Goal: Task Accomplishment & Management: Manage account settings

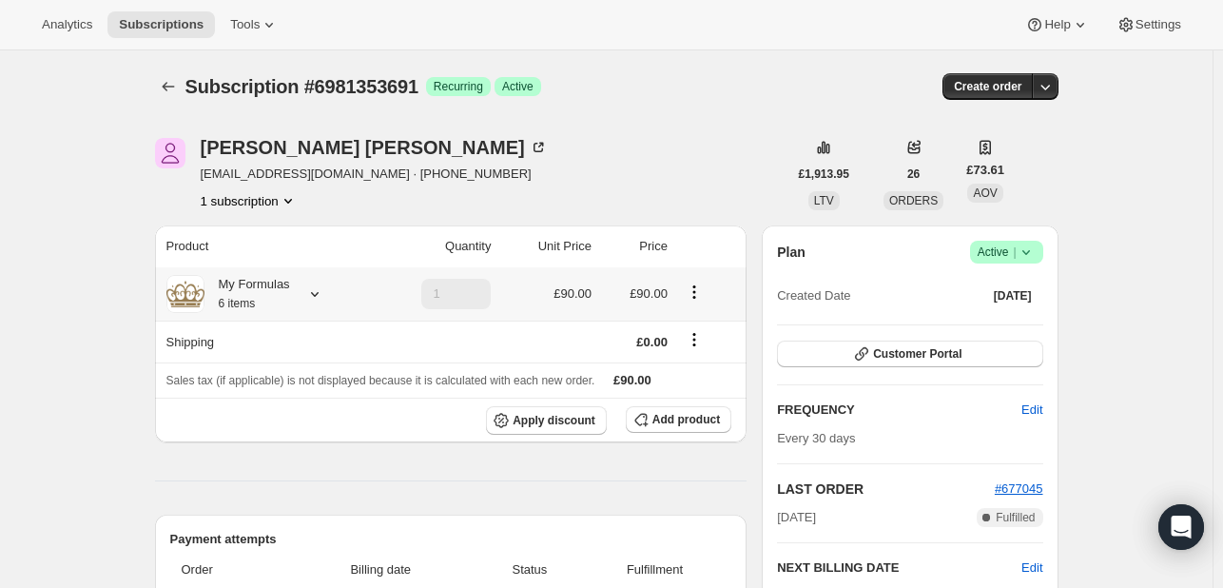
click at [318, 288] on icon at bounding box center [314, 293] width 19 height 19
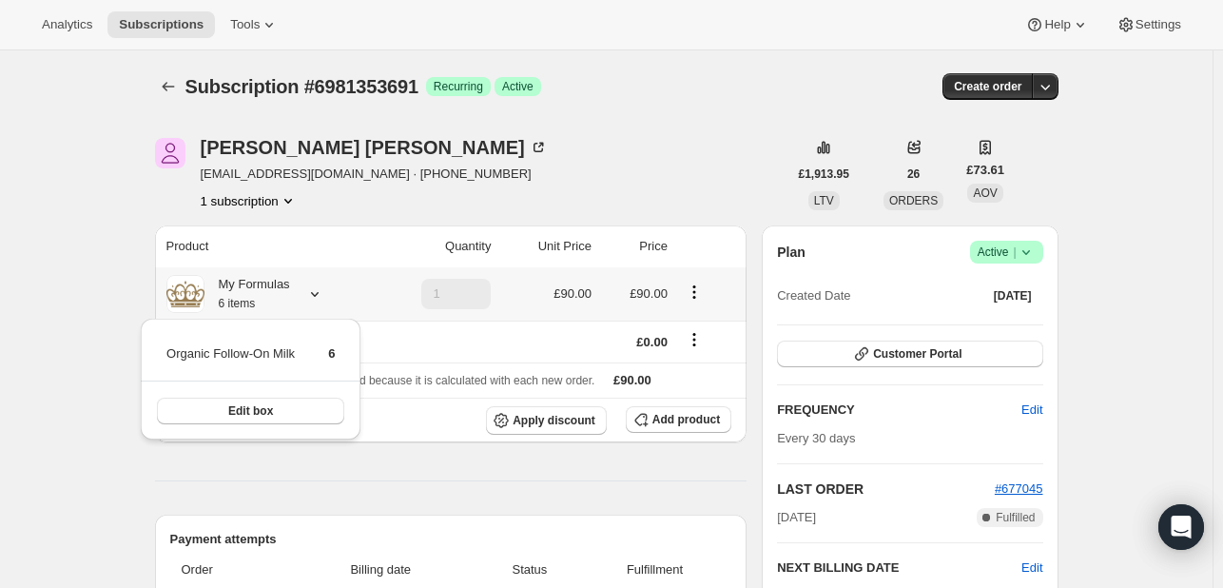
click at [696, 293] on icon "Product actions" at bounding box center [693, 291] width 19 height 19
click at [705, 370] on span "Allow line removal" at bounding box center [697, 361] width 116 height 19
click at [695, 297] on icon "Product actions" at bounding box center [693, 297] width 3 height 3
click at [703, 329] on span "Edit box" at bounding box center [698, 328] width 45 height 14
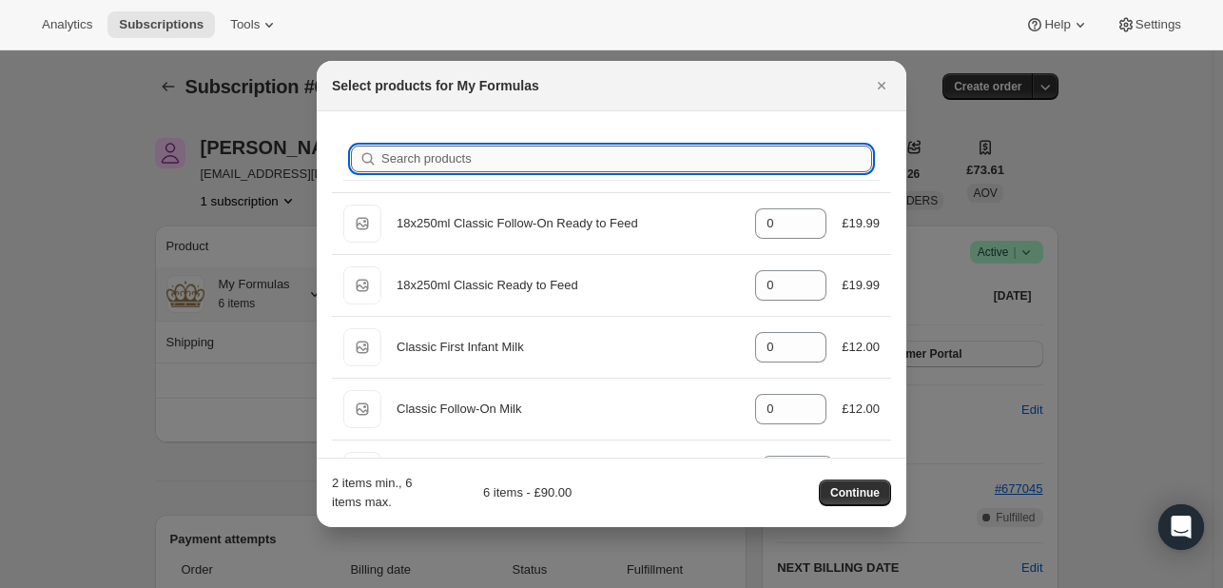
click at [578, 152] on input "Search products" at bounding box center [626, 158] width 491 height 27
type input "o"
type input "6"
type input "0"
type input "or"
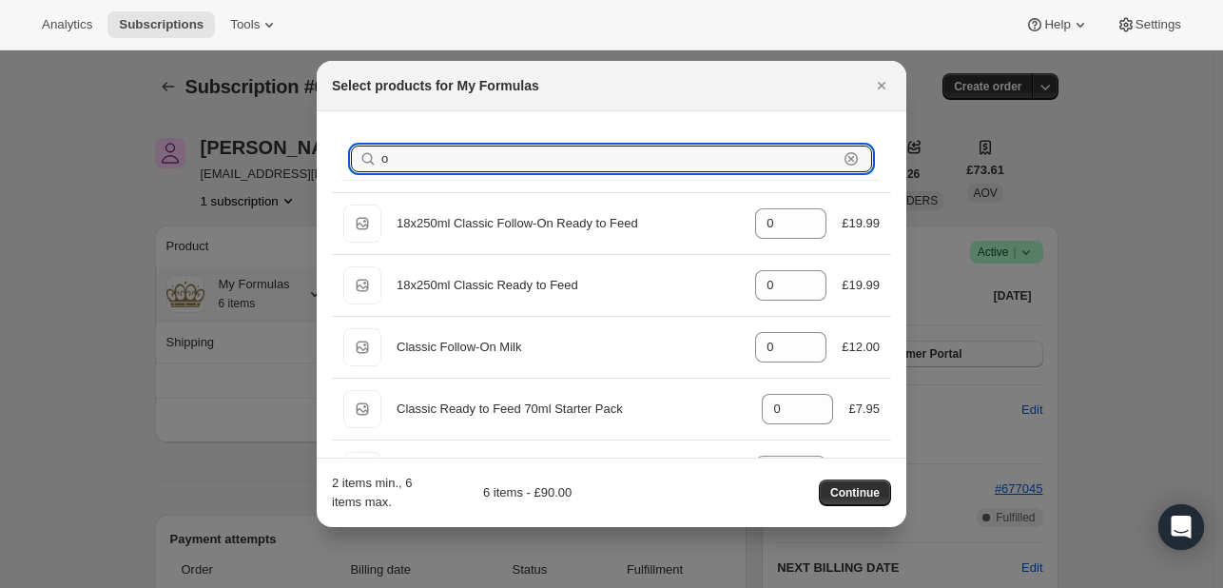
type input "6"
type input "org"
type input "6"
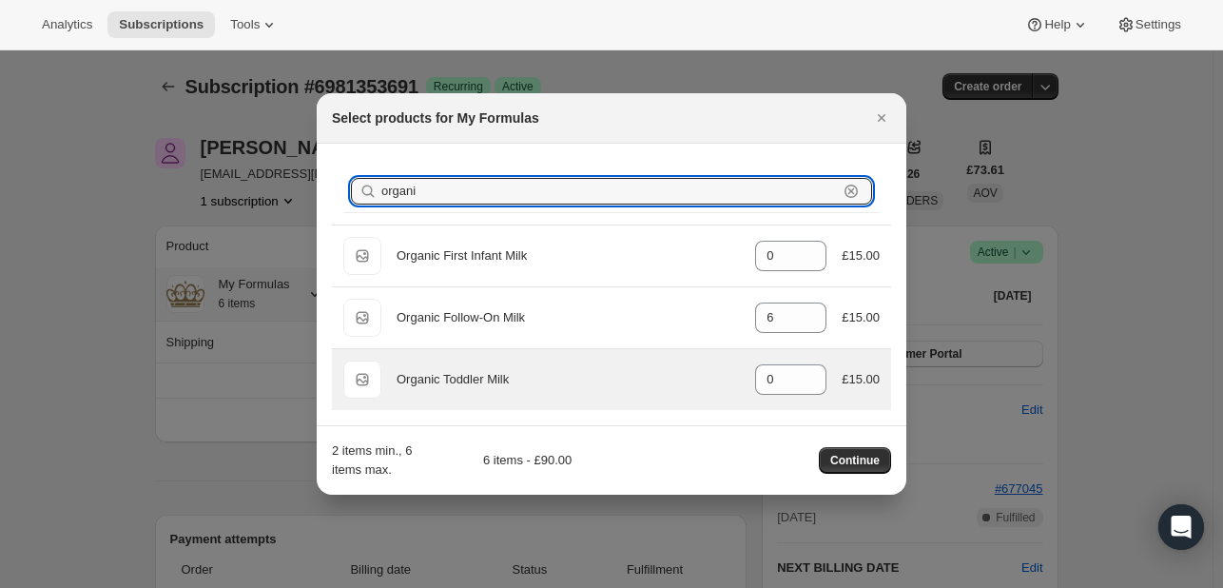
type input "organi"
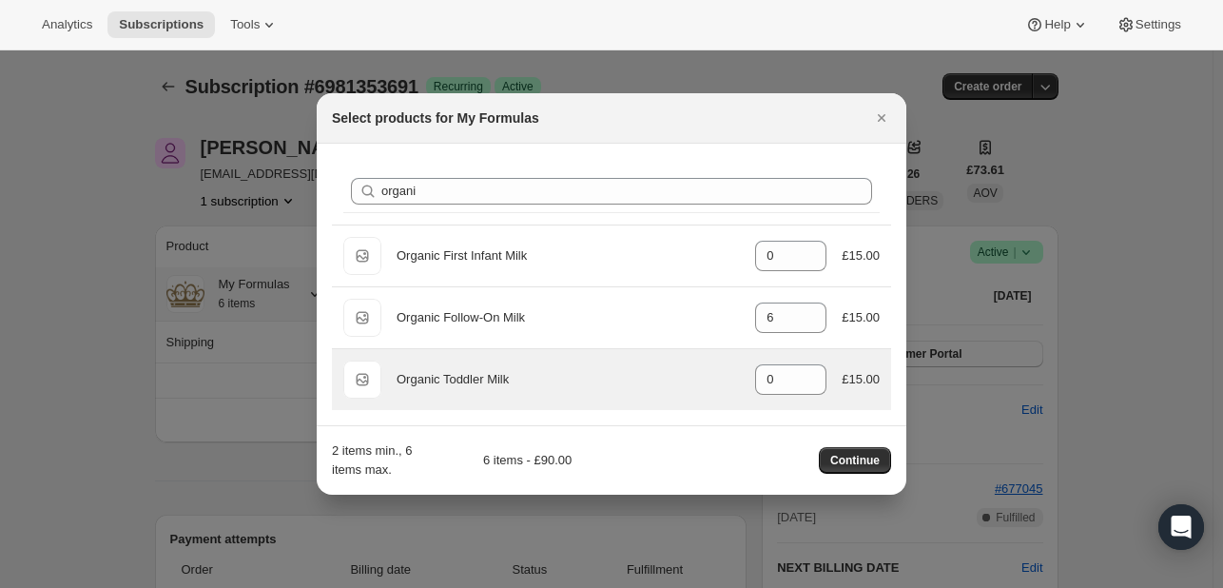
click at [539, 387] on div "Organic Toddler Milk" at bounding box center [567, 379] width 343 height 19
click at [790, 383] on input "0" at bounding box center [776, 379] width 43 height 30
click at [785, 376] on input "40" at bounding box center [776, 379] width 43 height 30
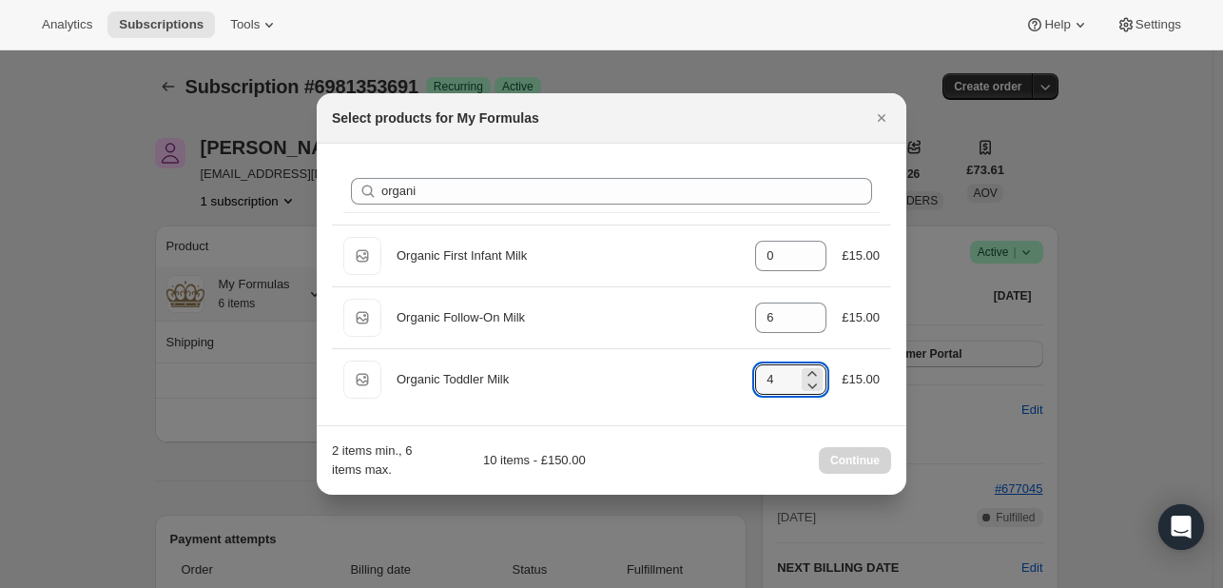
type input "4"
click at [711, 464] on div "2 items min., 6 items max. 10 items - £150.00 Continue" at bounding box center [611, 460] width 559 height 38
click at [880, 123] on icon "Close" at bounding box center [881, 117] width 19 height 19
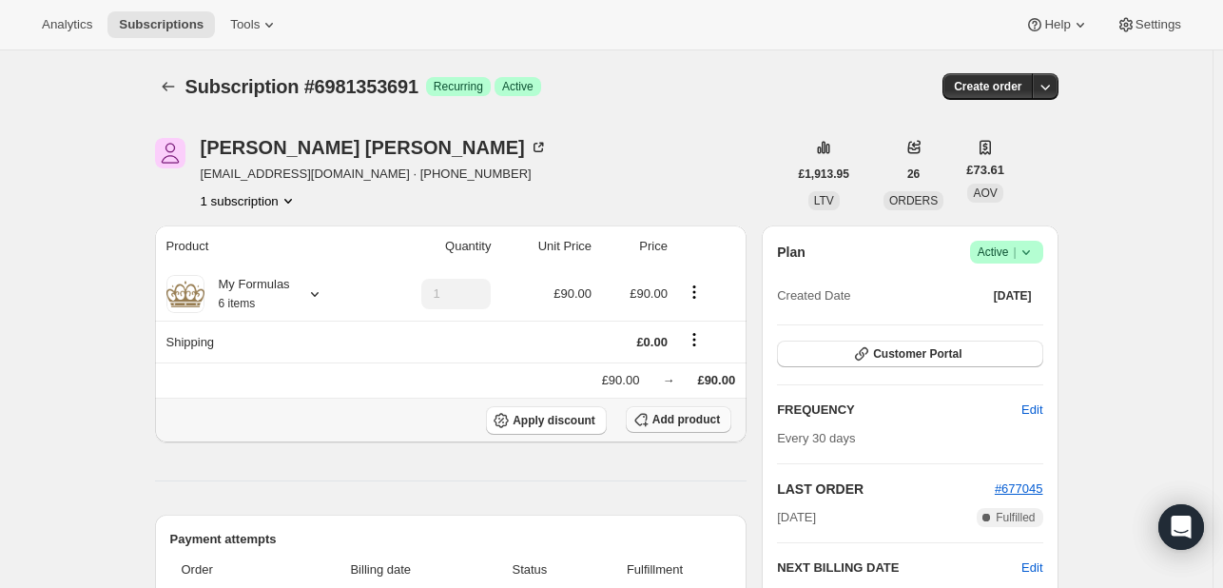
click at [684, 422] on span "Add product" at bounding box center [685, 419] width 67 height 15
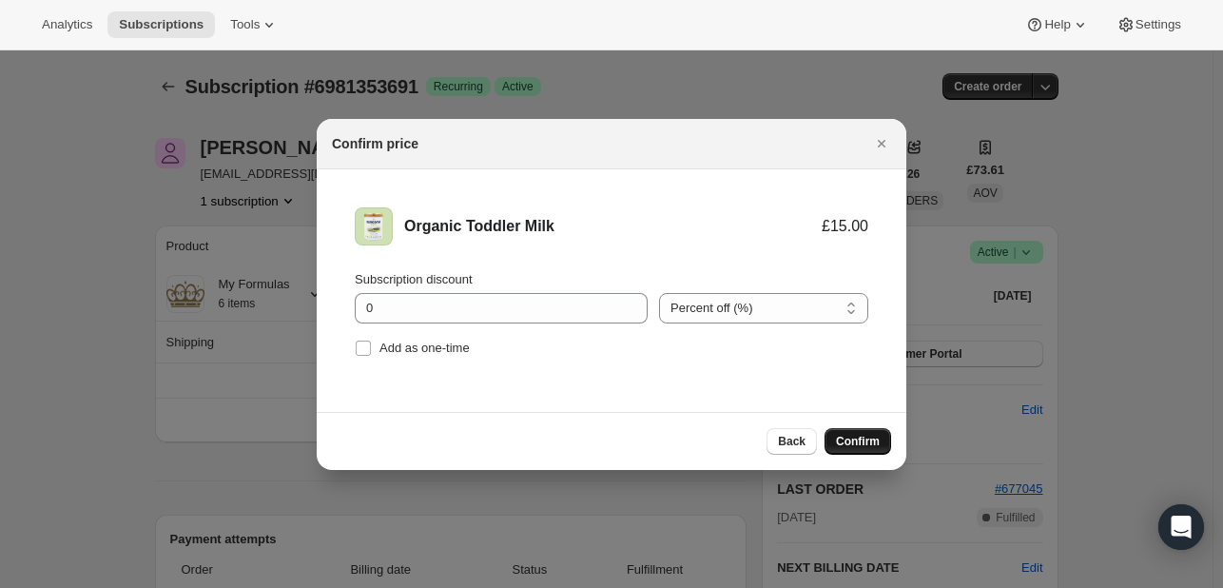
click at [876, 448] on button "Confirm" at bounding box center [857, 441] width 67 height 27
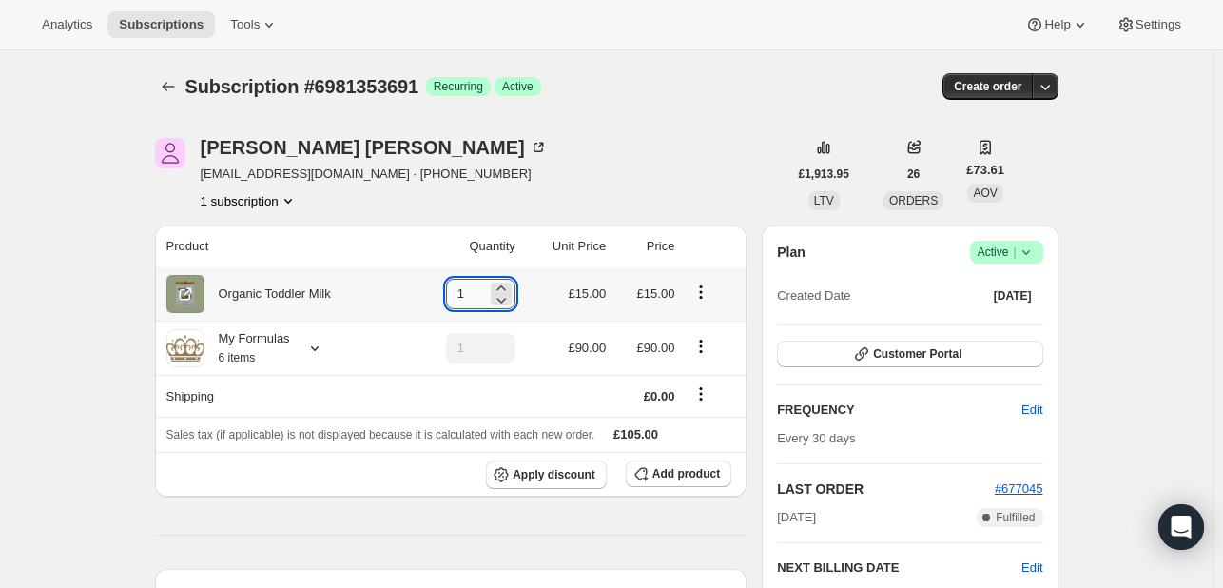
click at [484, 288] on input "1" at bounding box center [466, 294] width 41 height 30
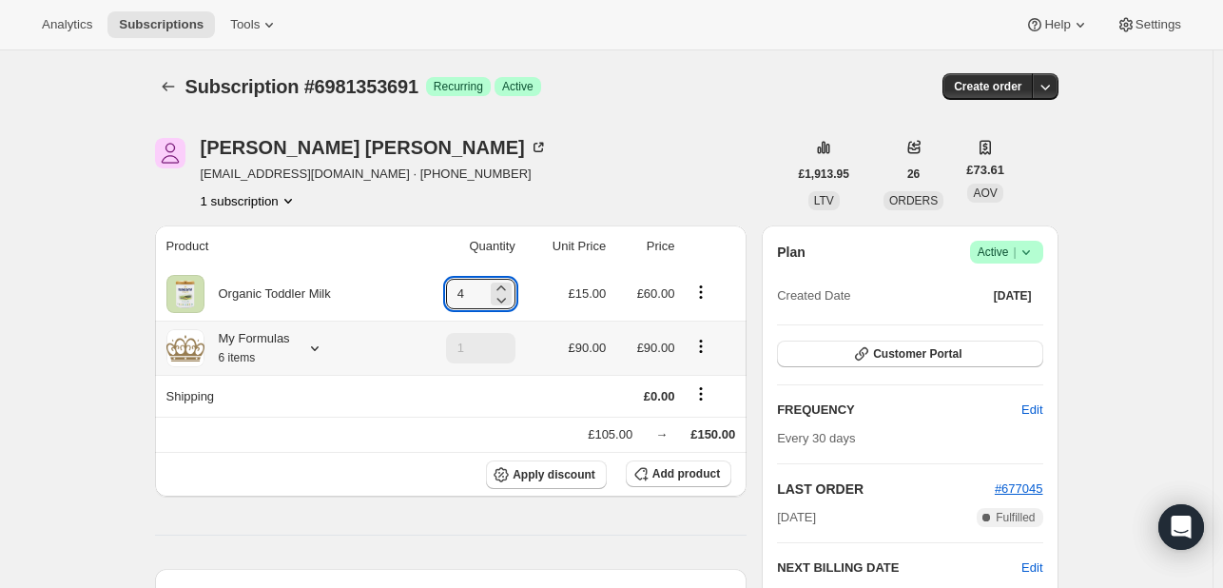
type input "4"
click at [698, 347] on icon "Product actions" at bounding box center [700, 346] width 19 height 19
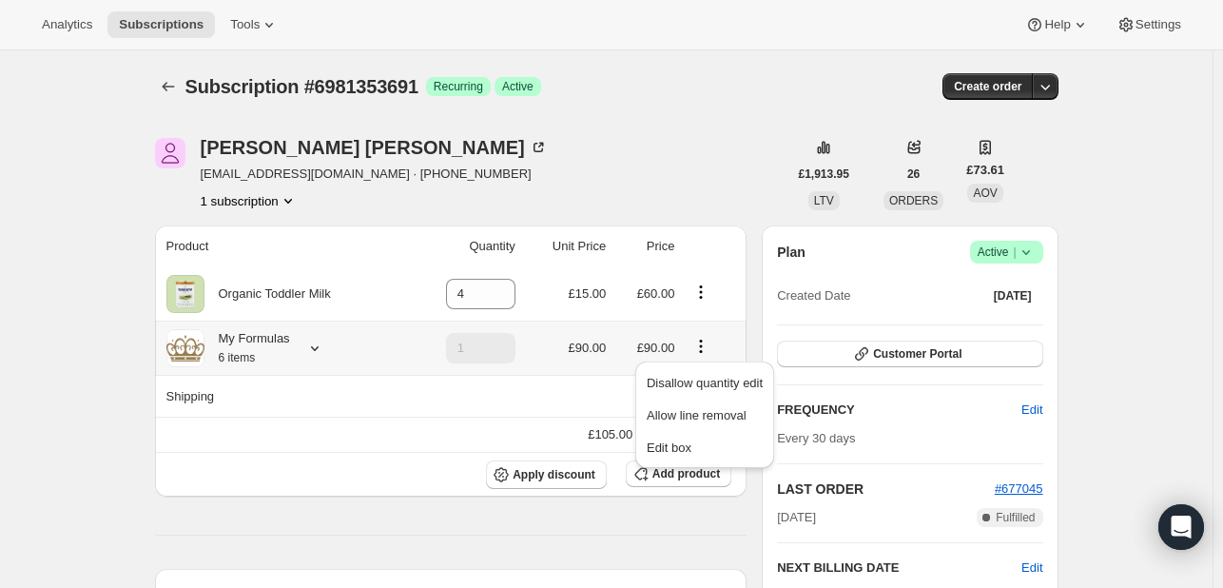
click at [703, 351] on icon "Product actions" at bounding box center [701, 351] width 3 height 3
click at [704, 410] on span "Allow line removal" at bounding box center [696, 415] width 100 height 14
click at [703, 346] on icon "Product actions" at bounding box center [701, 345] width 3 height 3
click at [353, 427] on div "£105.00 → £150.00" at bounding box center [450, 434] width 569 height 19
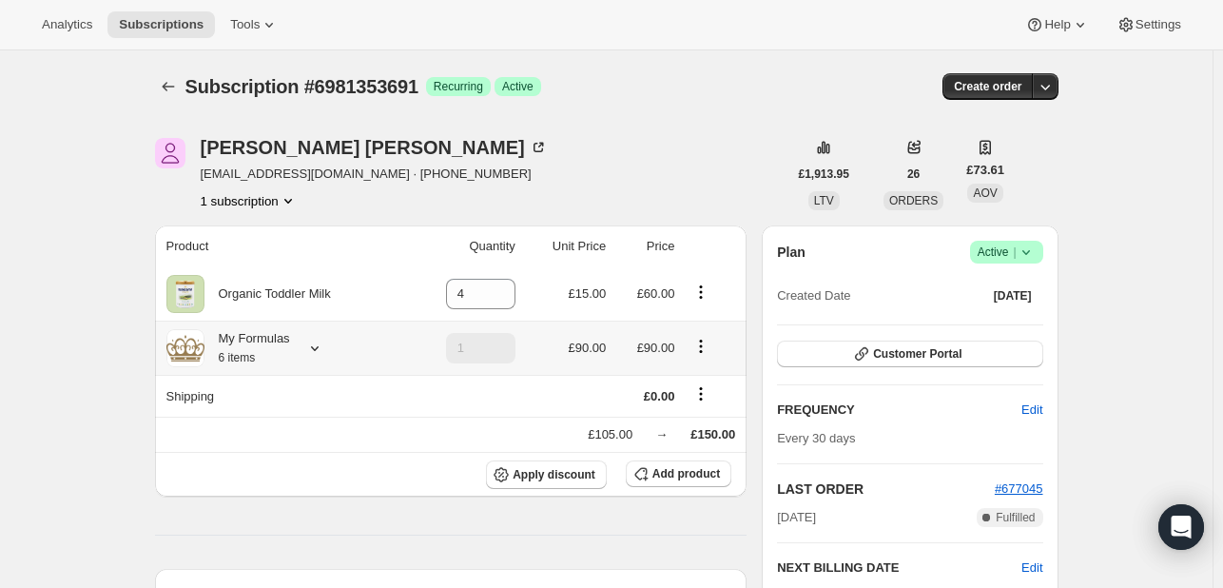
click at [708, 350] on icon "Product actions" at bounding box center [700, 346] width 19 height 19
click at [715, 384] on span "Edit box" at bounding box center [706, 383] width 45 height 14
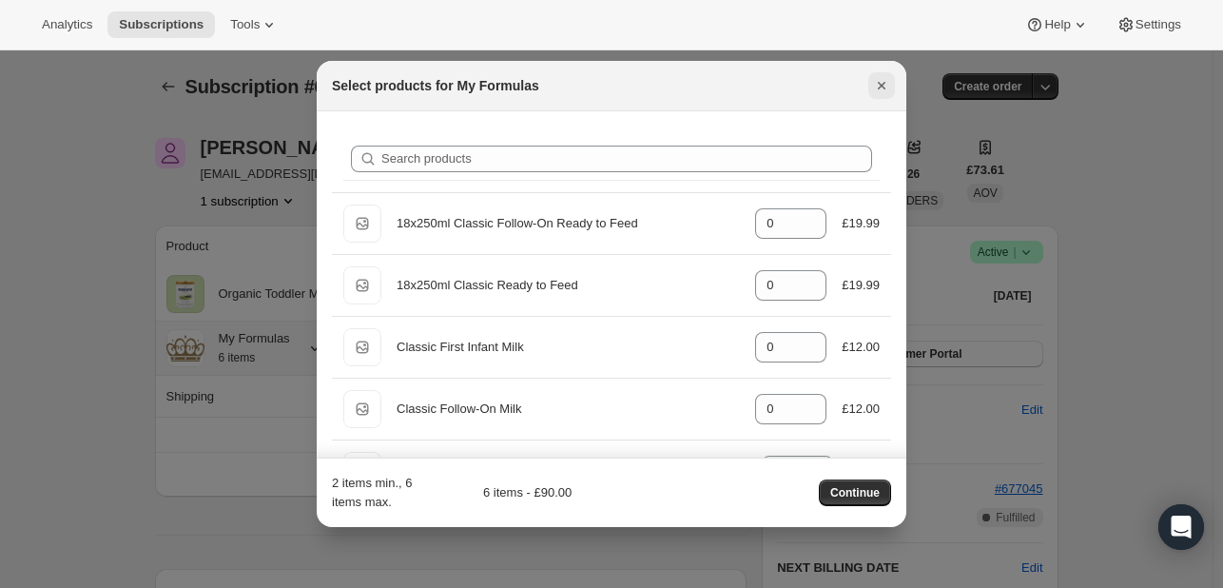
click at [873, 82] on icon "Close" at bounding box center [881, 85] width 19 height 19
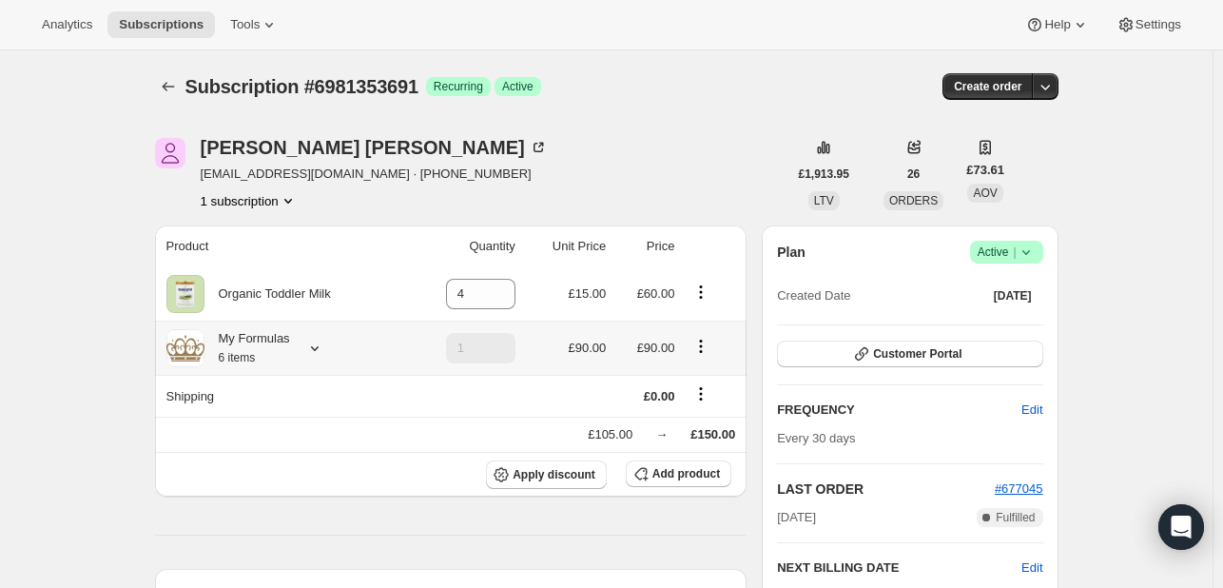
click at [314, 348] on icon at bounding box center [314, 347] width 19 height 19
click at [319, 467] on button "Edit box" at bounding box center [250, 464] width 187 height 27
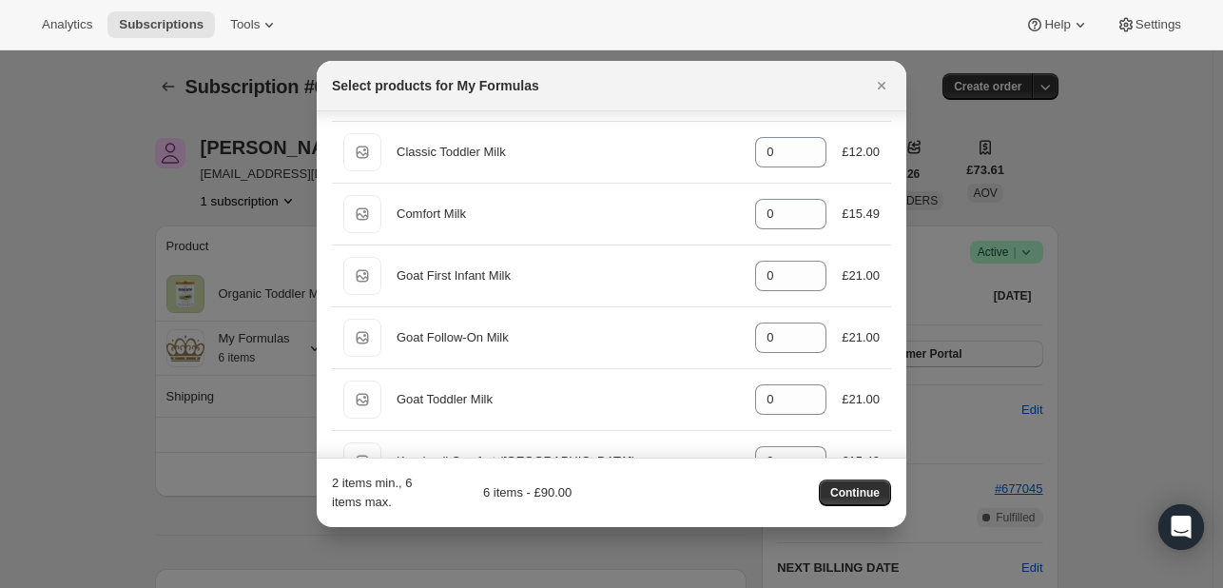
scroll to position [673, 0]
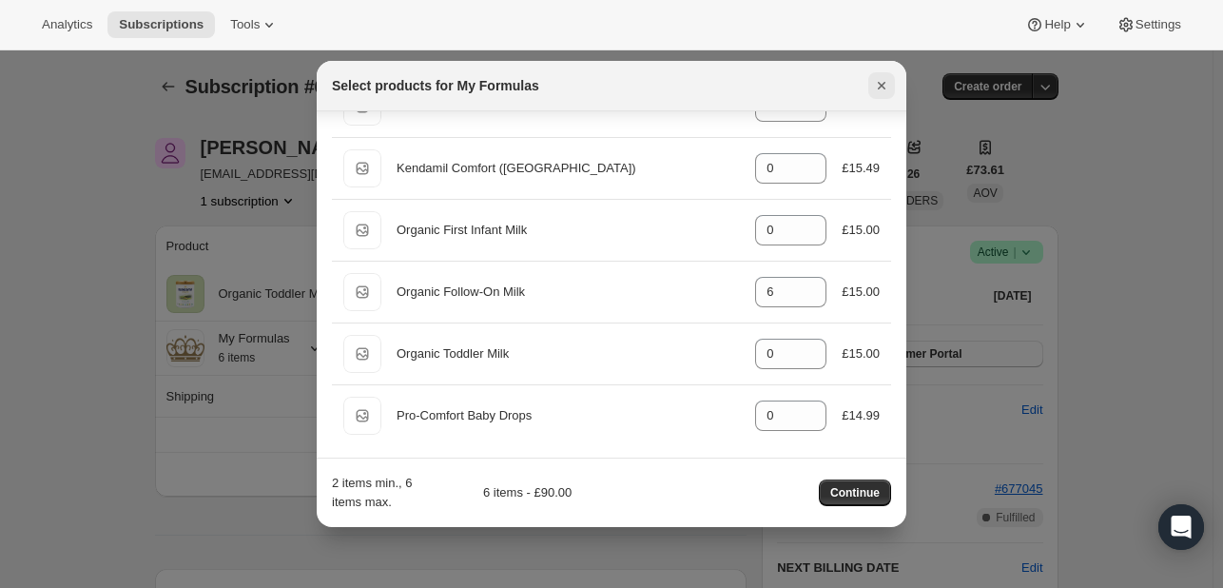
click at [877, 76] on icon "Close" at bounding box center [881, 85] width 19 height 19
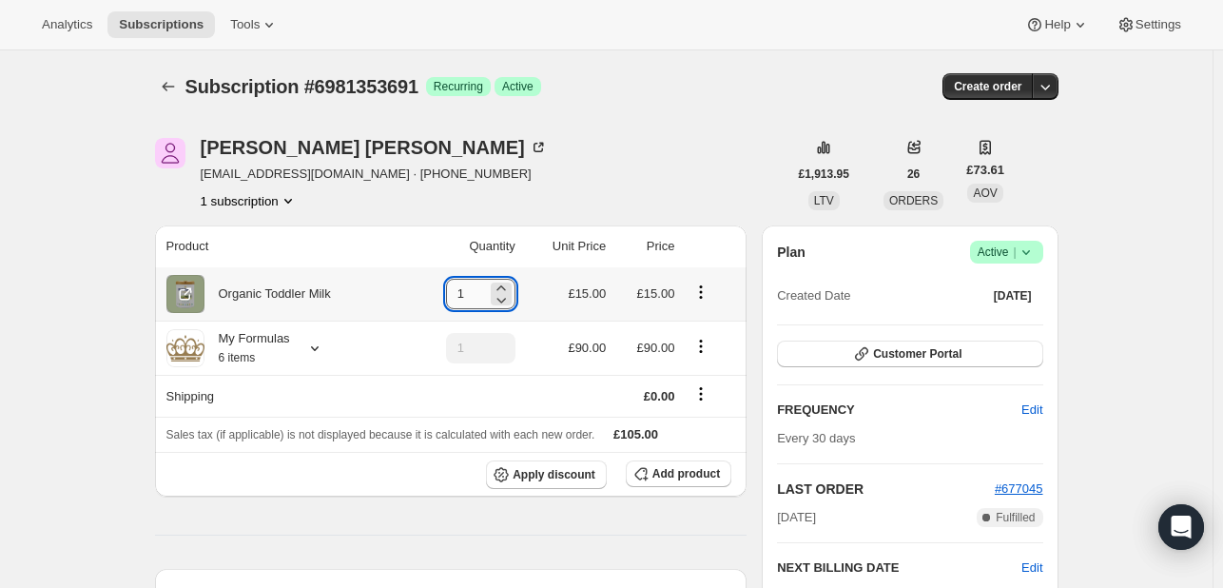
click at [484, 294] on input "1" at bounding box center [466, 294] width 41 height 30
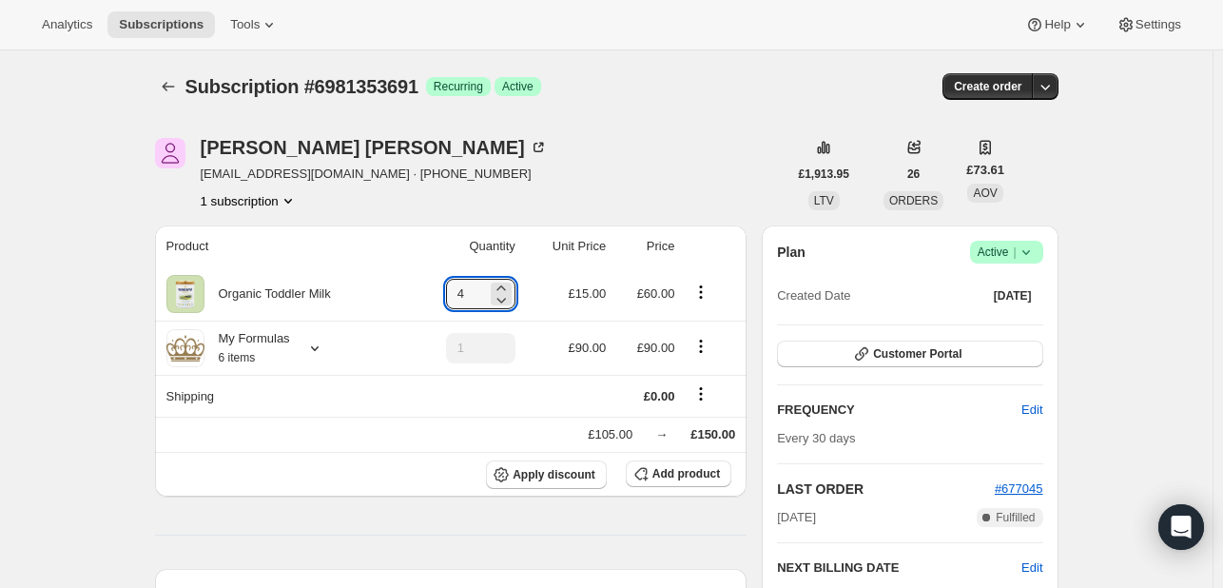
type input "4"
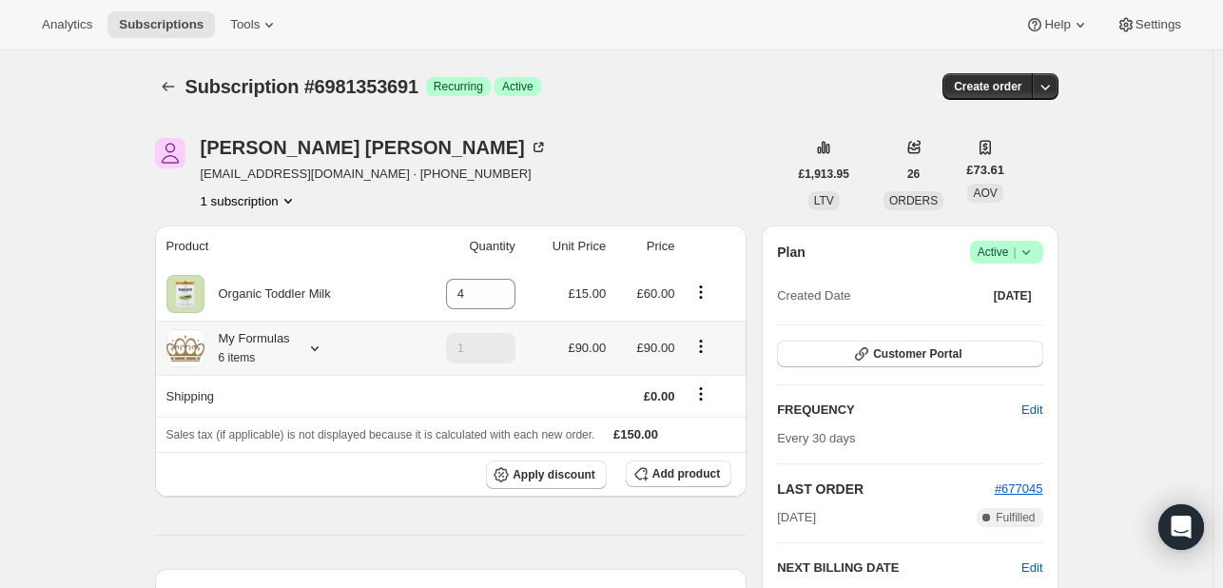
click at [703, 344] on icon "Product actions" at bounding box center [700, 346] width 19 height 19
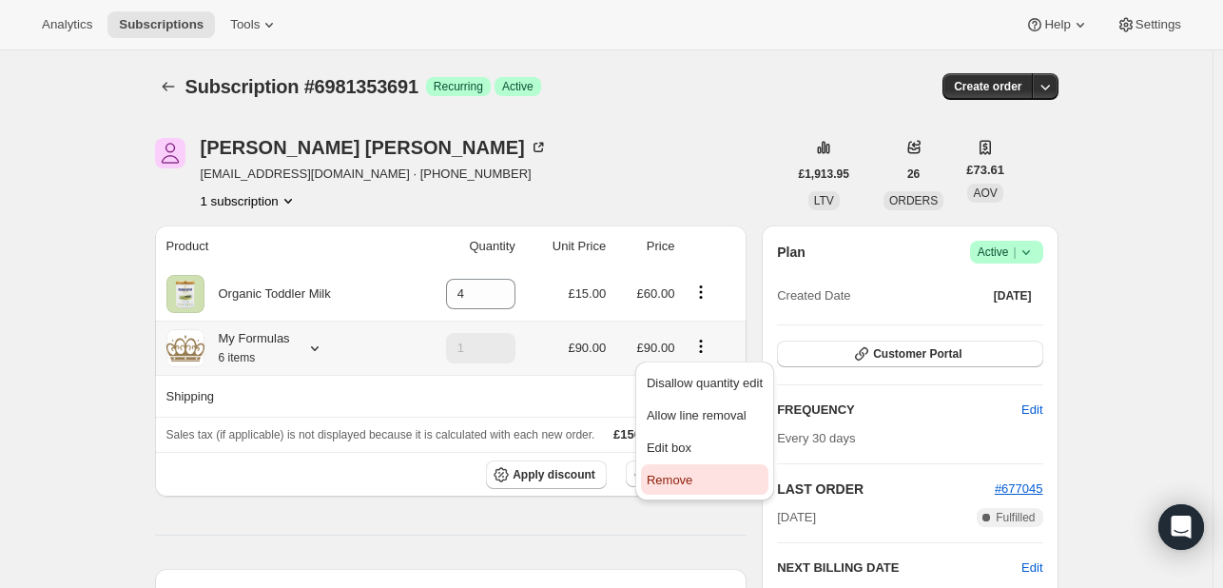
click at [683, 488] on span "Remove" at bounding box center [704, 480] width 116 height 19
type input "0"
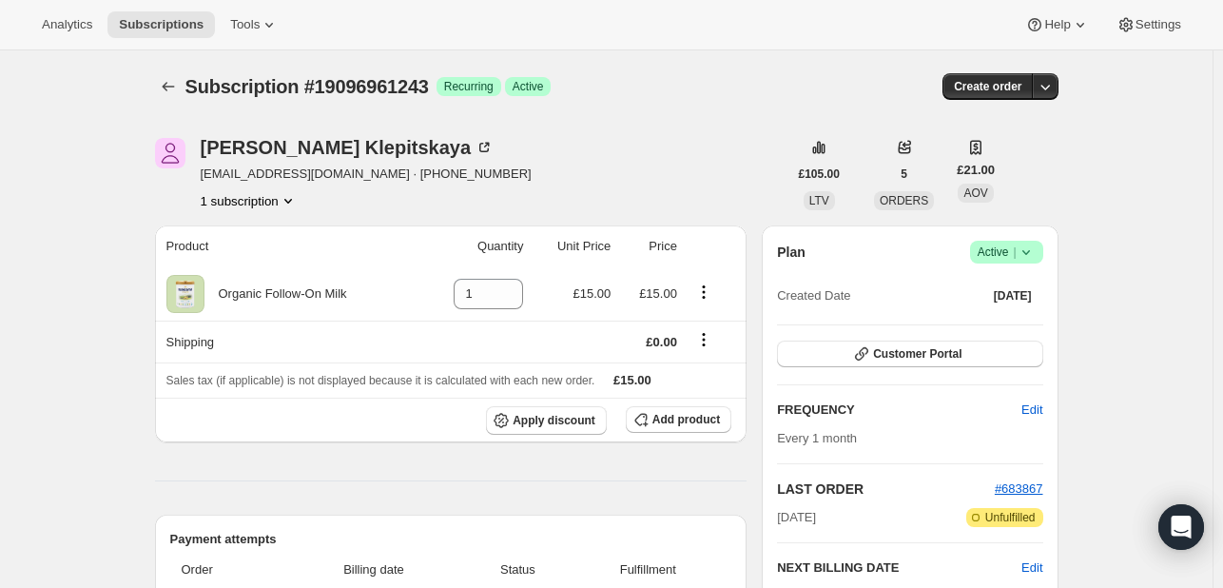
click at [297, 206] on icon "Product actions" at bounding box center [288, 200] width 19 height 19
click at [672, 164] on div "Alexandra Klepitskaya sash.klep@gmail.com · +447888644184 1 subscription" at bounding box center [471, 174] width 632 height 72
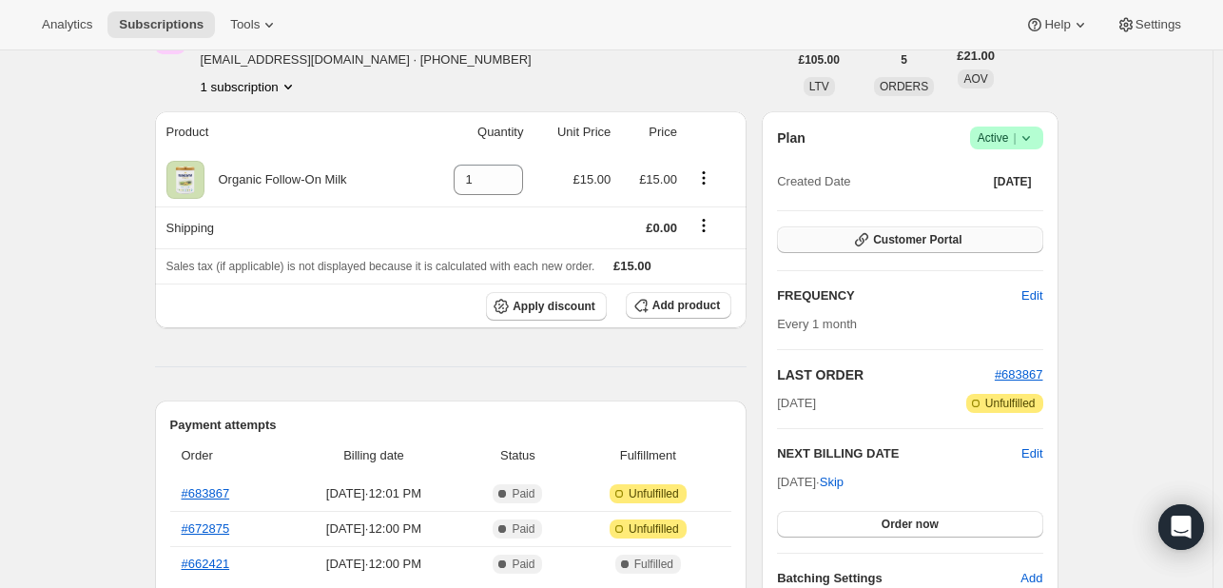
scroll to position [122, 0]
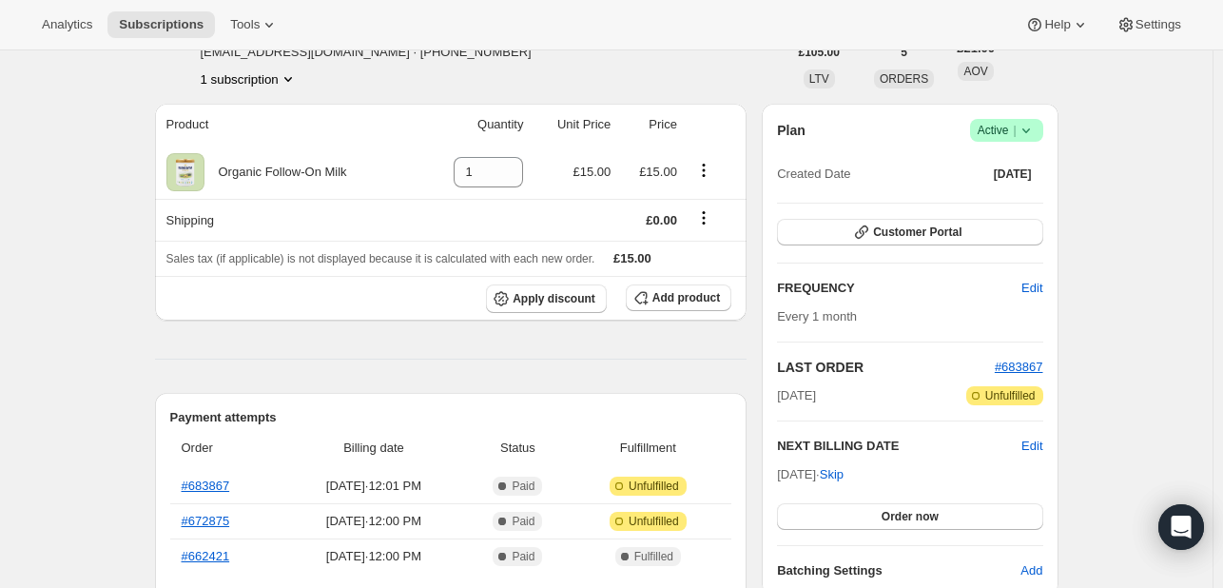
click at [1031, 125] on icon at bounding box center [1025, 130] width 19 height 19
click at [989, 202] on span "Cancel subscription" at bounding box center [1011, 199] width 107 height 14
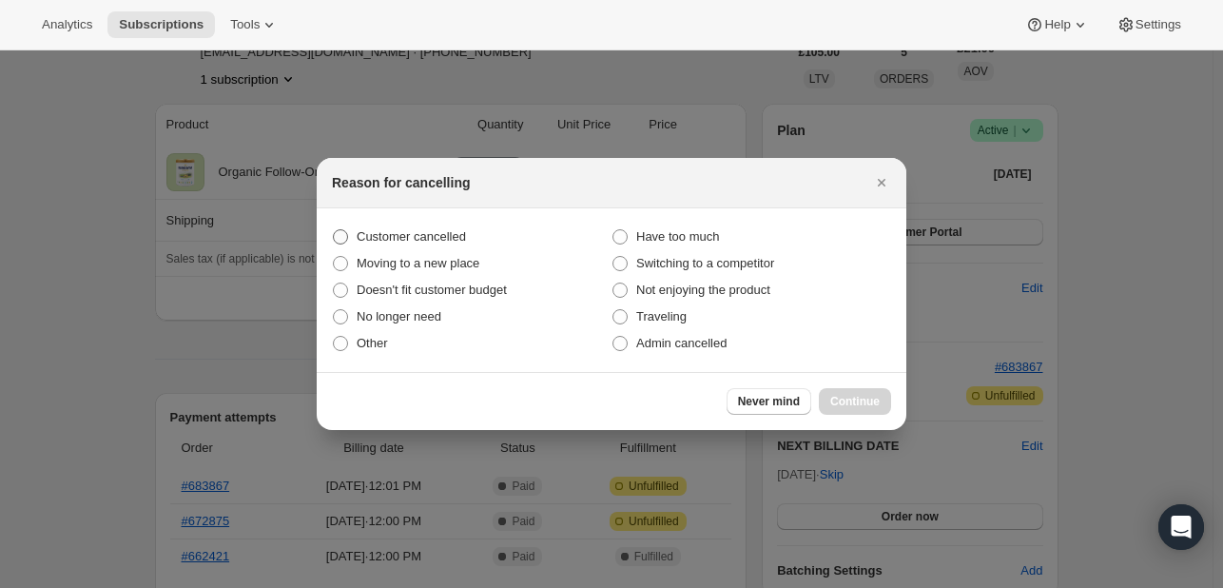
click at [347, 238] on span ":rbj:" at bounding box center [340, 236] width 15 height 15
click at [334, 230] on input "Customer cancelled" at bounding box center [333, 229] width 1 height 1
radio input "true"
click at [854, 410] on button "Continue" at bounding box center [855, 401] width 72 height 27
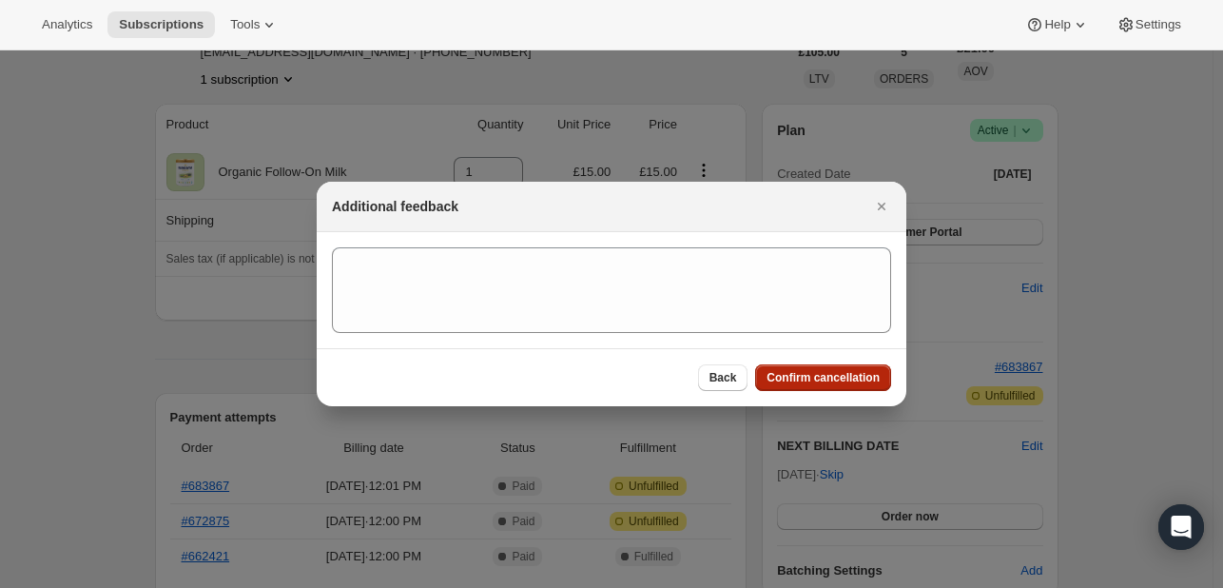
click at [821, 382] on span "Confirm cancellation" at bounding box center [822, 377] width 113 height 15
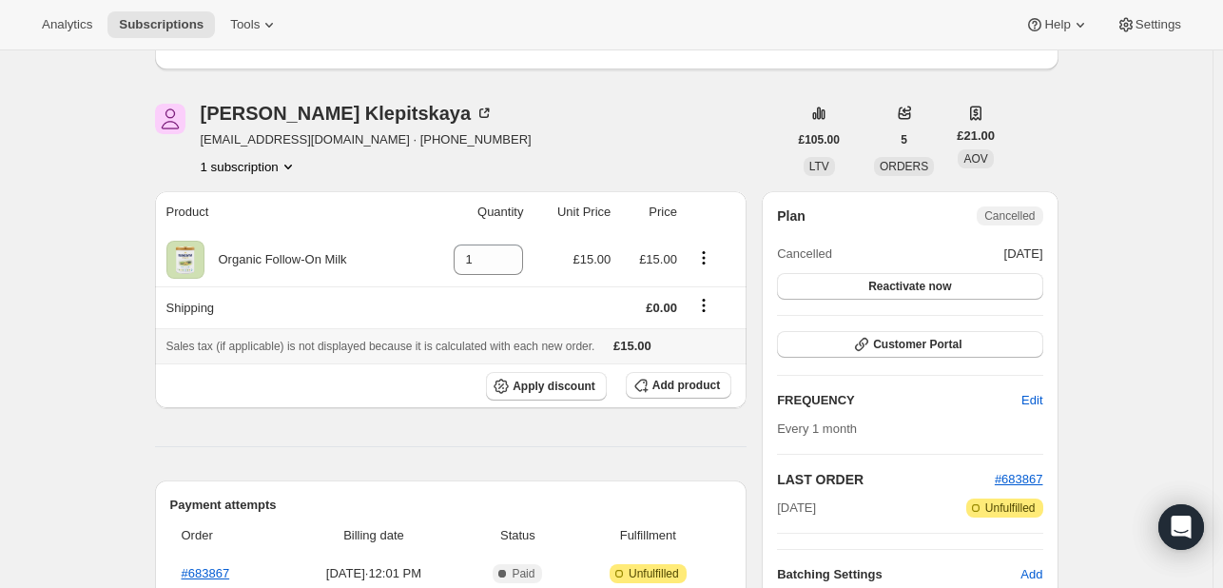
scroll to position [0, 0]
